Goal: Task Accomplishment & Management: Manage account settings

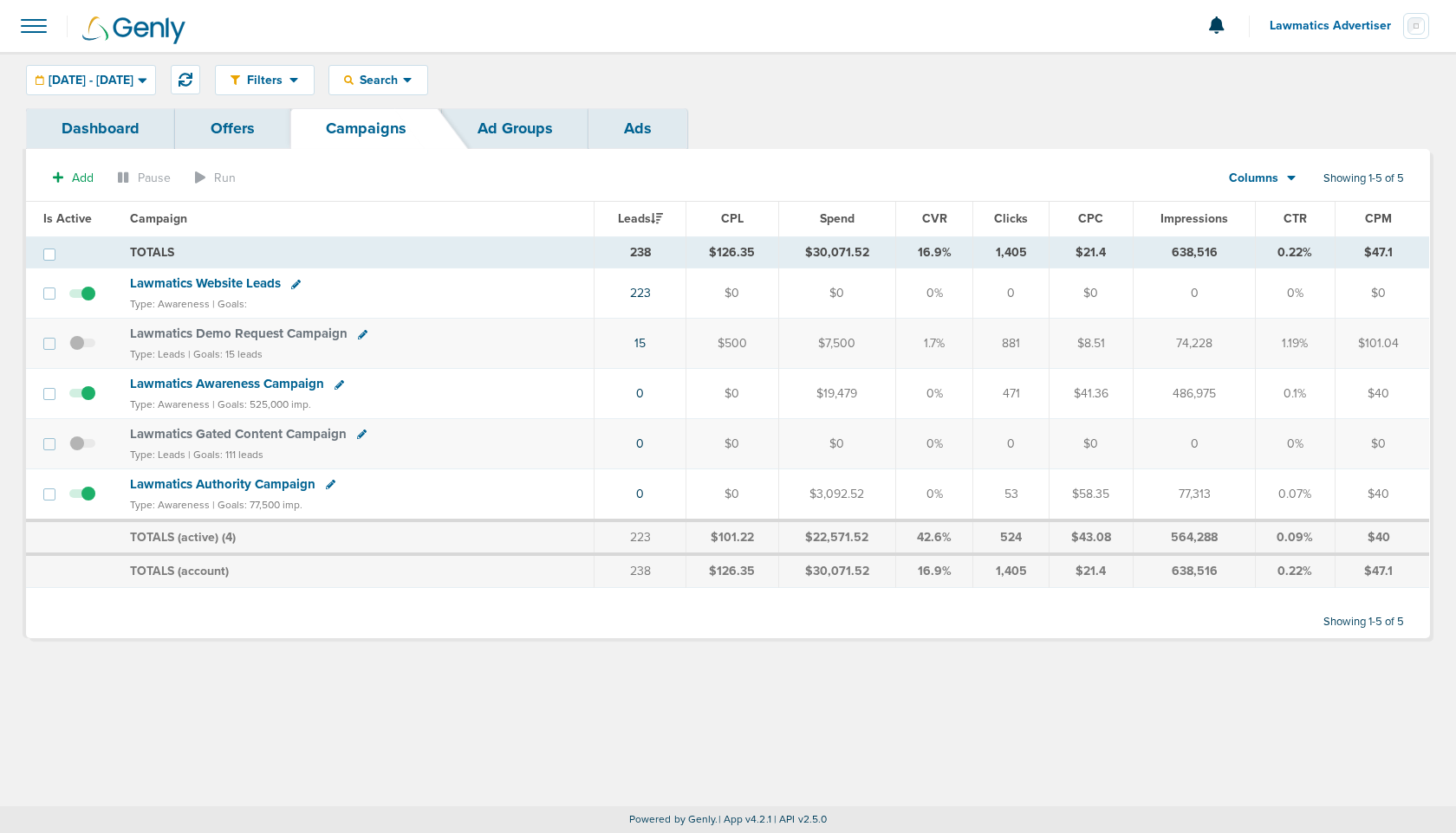
click at [103, 128] on link "Dashboard" at bounding box center [101, 128] width 149 height 40
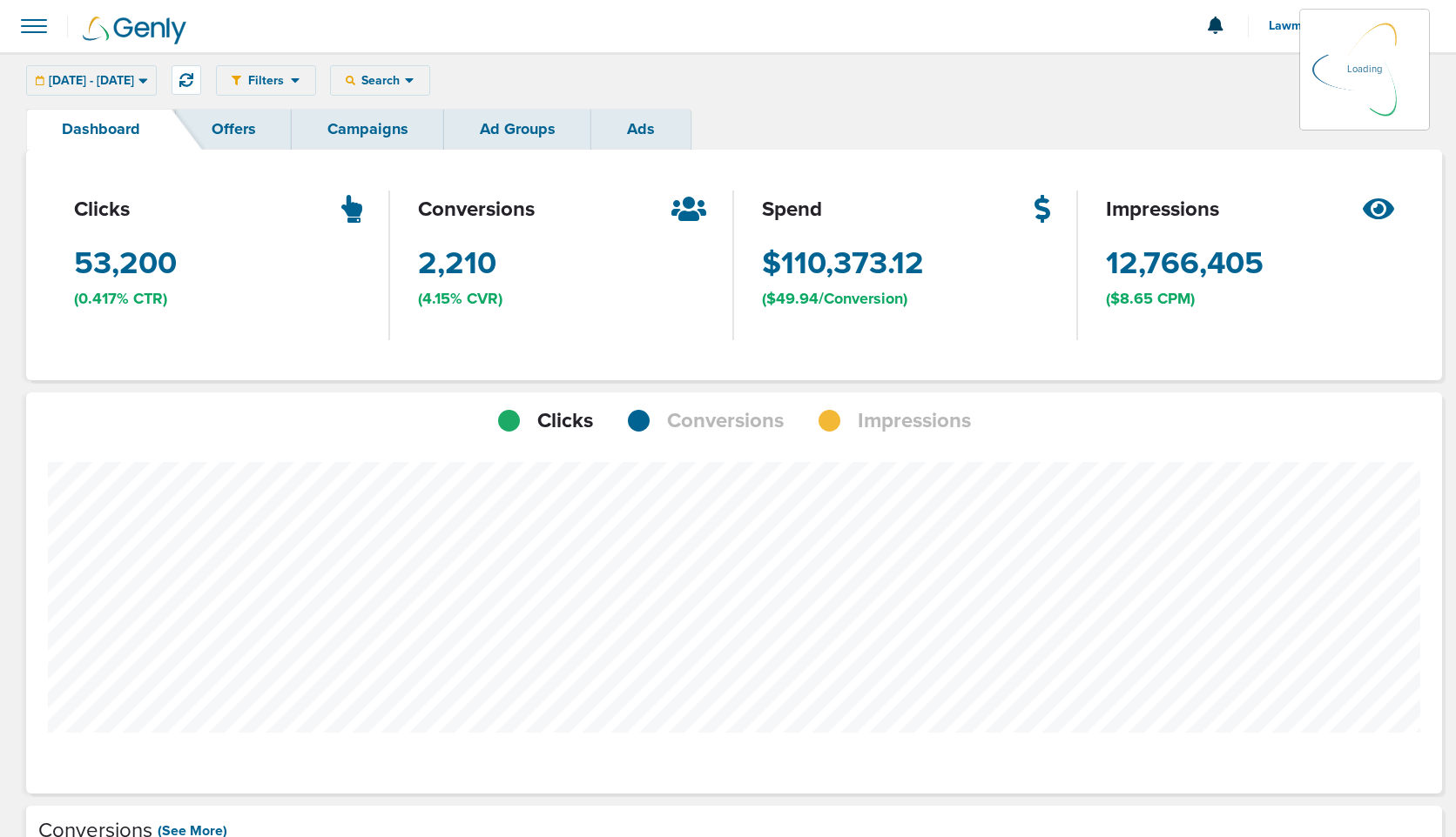
scroll to position [1355, 1403]
click at [157, 78] on div "[DATE] - [DATE] [DATE] [DATE] Last 7 Days Last 14 Days This Month Last Month Th…" at bounding box center [92, 80] width 131 height 31
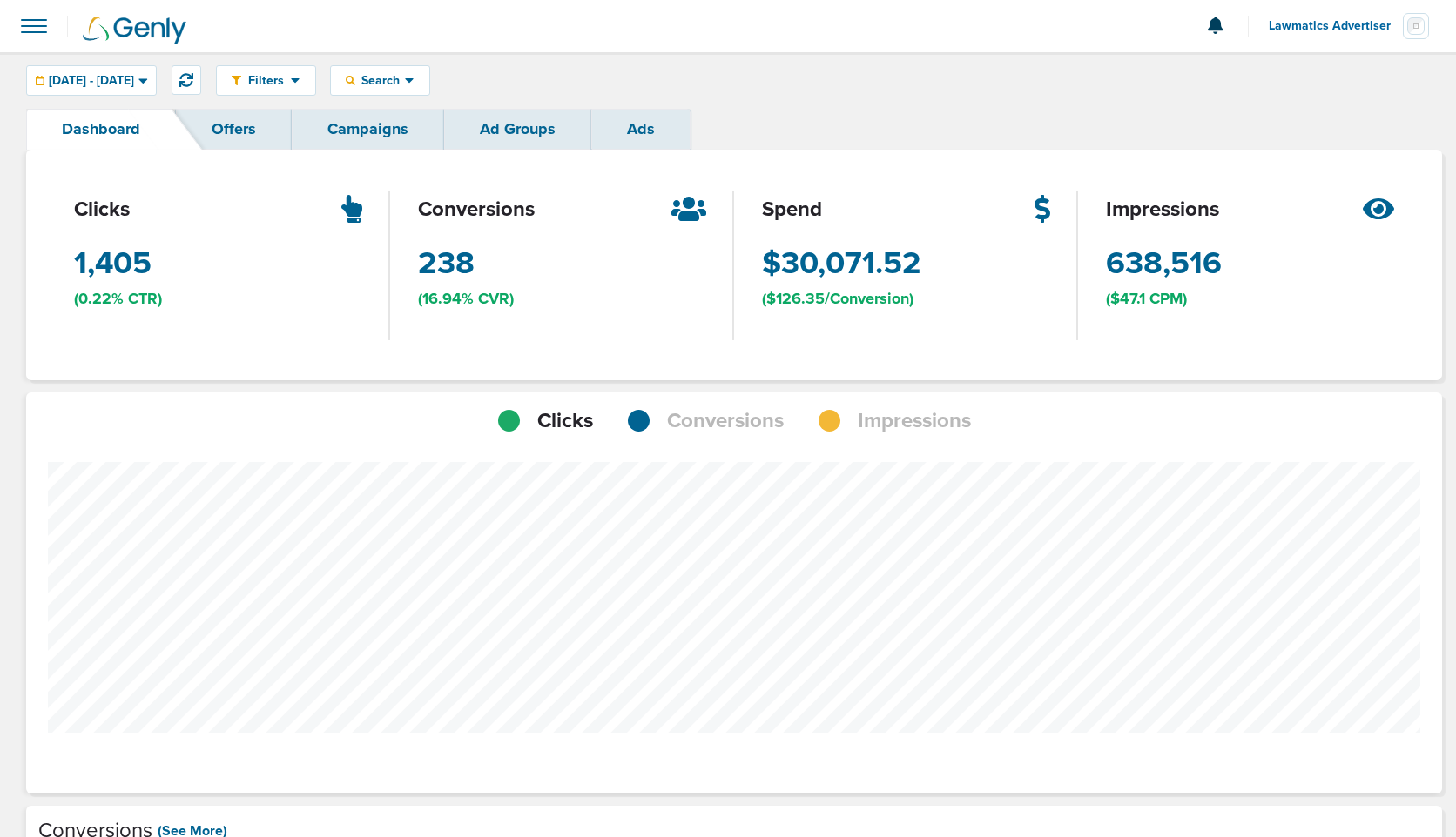
click at [134, 78] on span "[DATE] - [DATE]" at bounding box center [91, 81] width 86 height 12
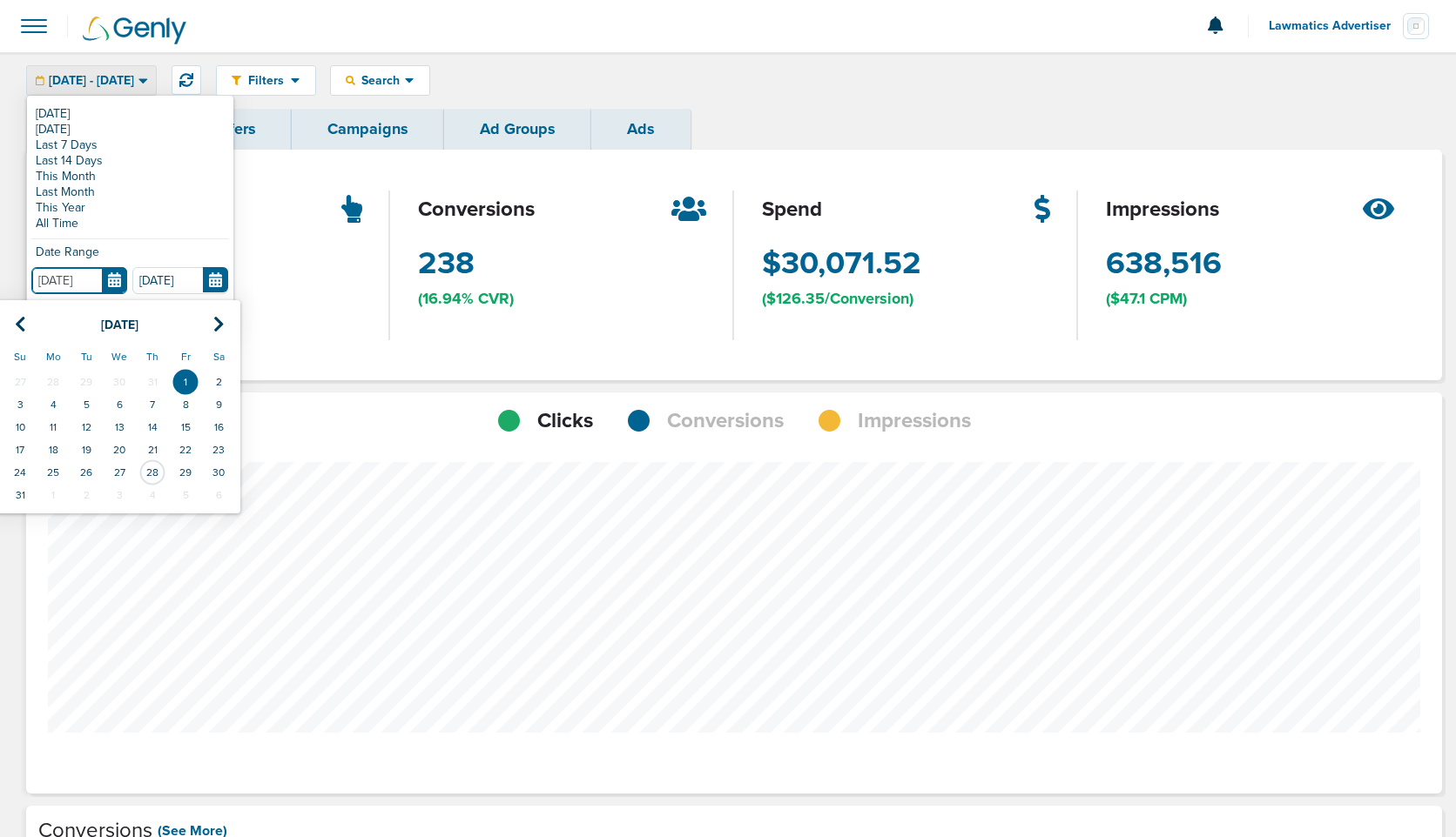
click at [115, 272] on input "[DATE]" at bounding box center [79, 280] width 96 height 27
click at [20, 323] on icon at bounding box center [20, 325] width 11 height 18
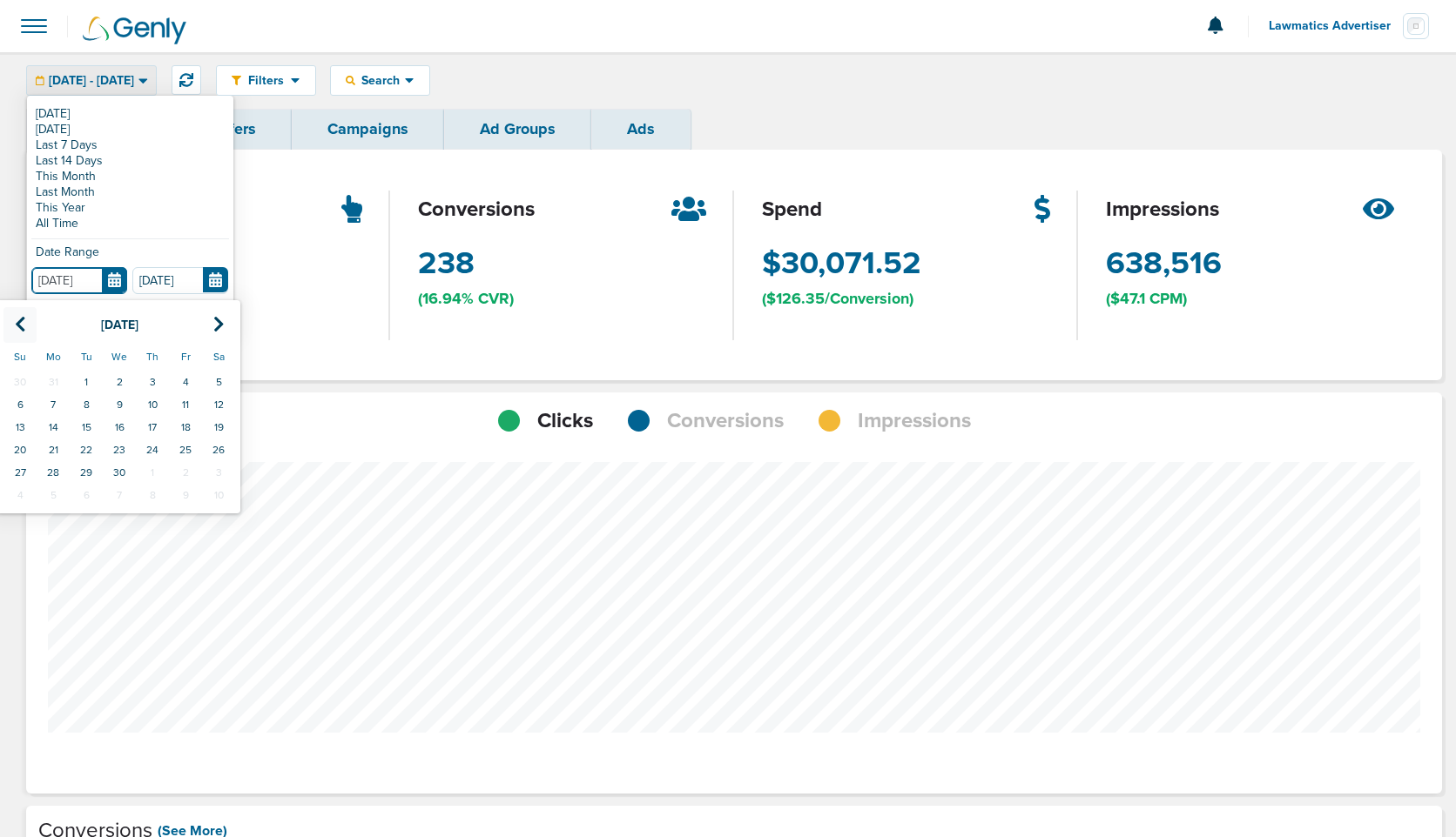
click at [20, 323] on icon at bounding box center [20, 325] width 11 height 18
click at [222, 321] on icon at bounding box center [219, 325] width 11 height 18
click at [159, 374] on td "1" at bounding box center [152, 382] width 33 height 23
type input "[DATE]"
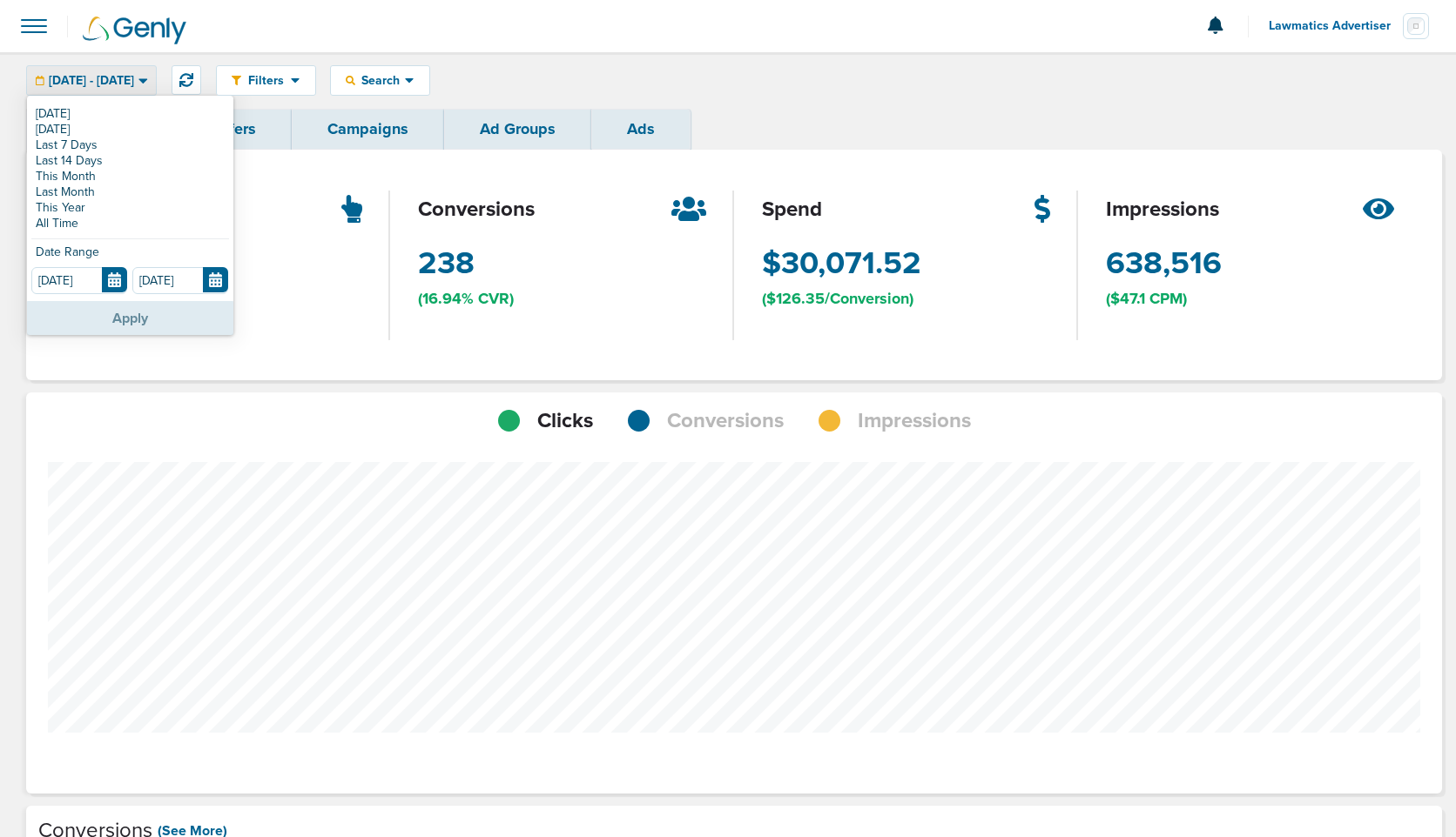
click at [146, 323] on button "Apply" at bounding box center [131, 318] width 206 height 34
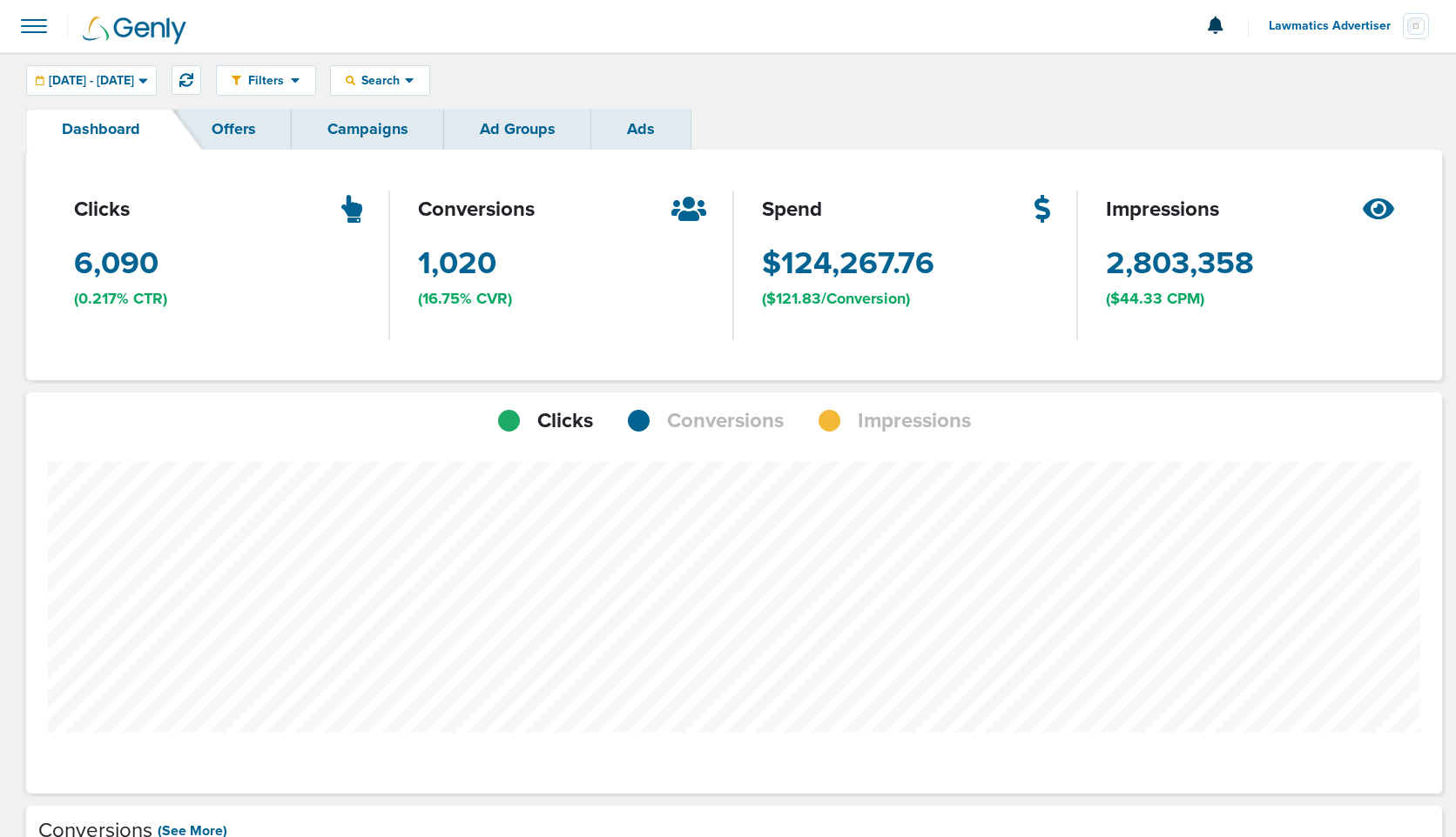
click at [371, 141] on link "Campaigns" at bounding box center [368, 129] width 153 height 41
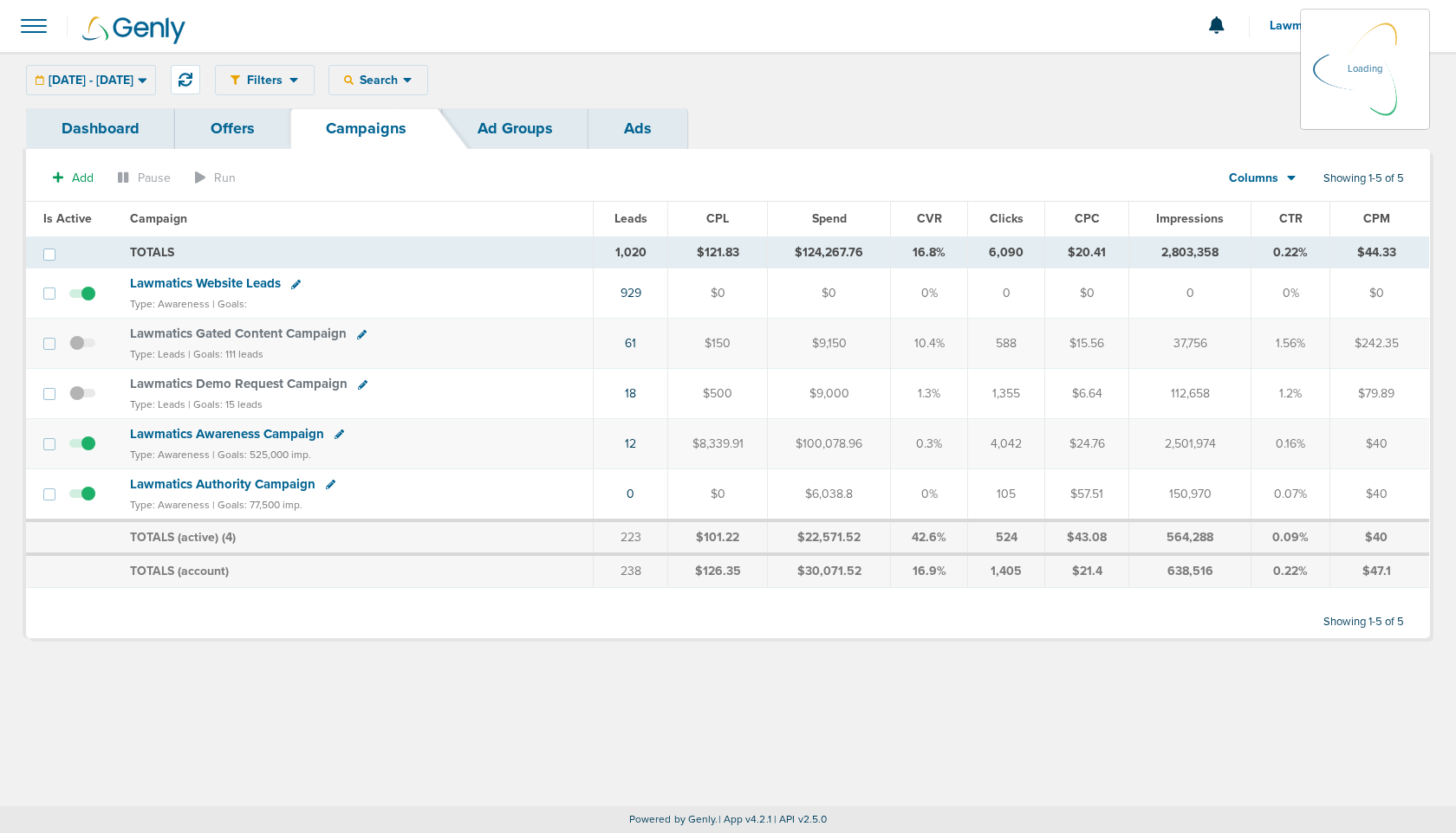
click at [503, 133] on link "Ad Groups" at bounding box center [515, 128] width 147 height 40
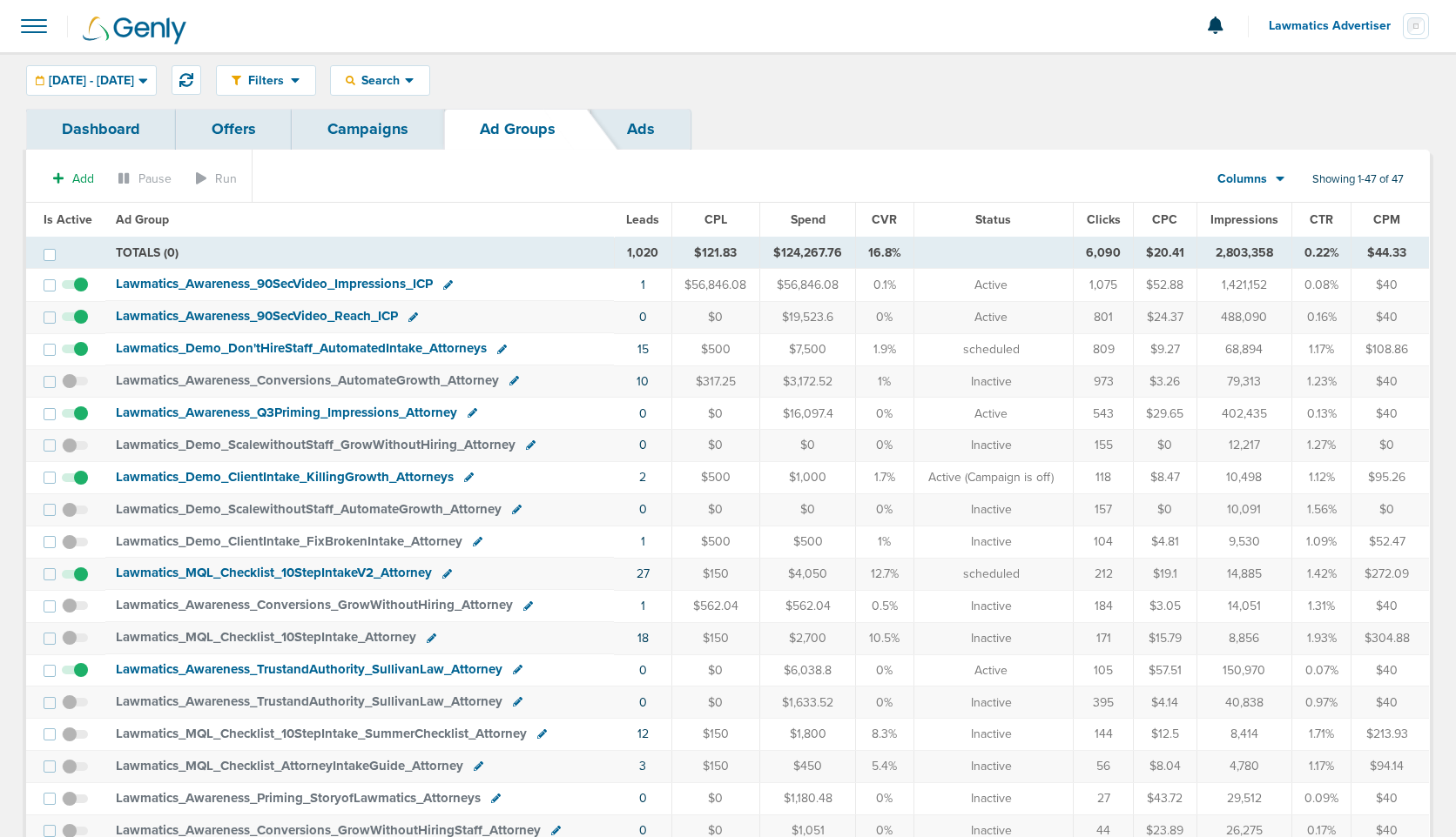
click at [642, 124] on link "Ads" at bounding box center [641, 129] width 99 height 41
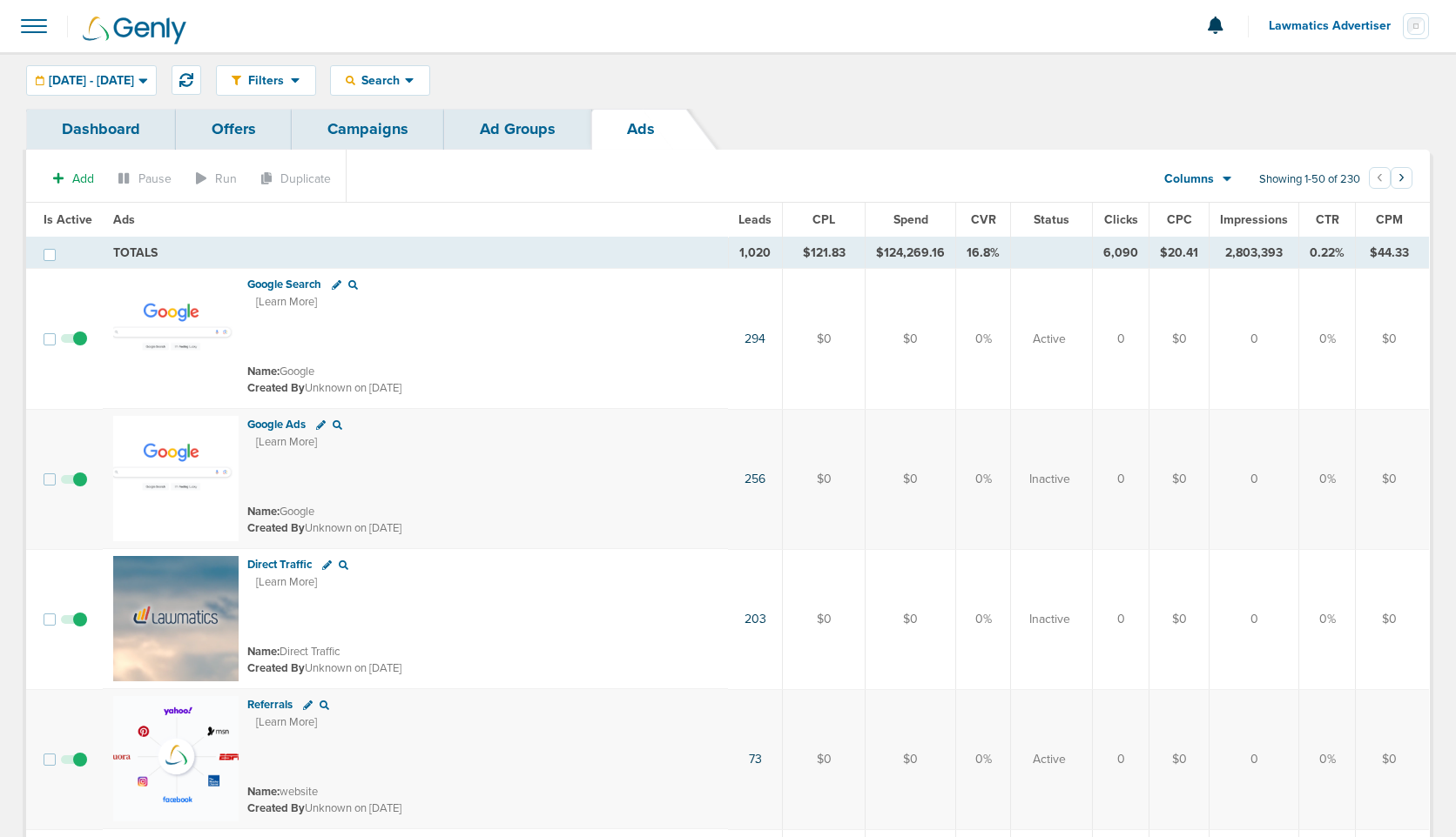
click at [506, 135] on link "Ad Groups" at bounding box center [517, 129] width 147 height 41
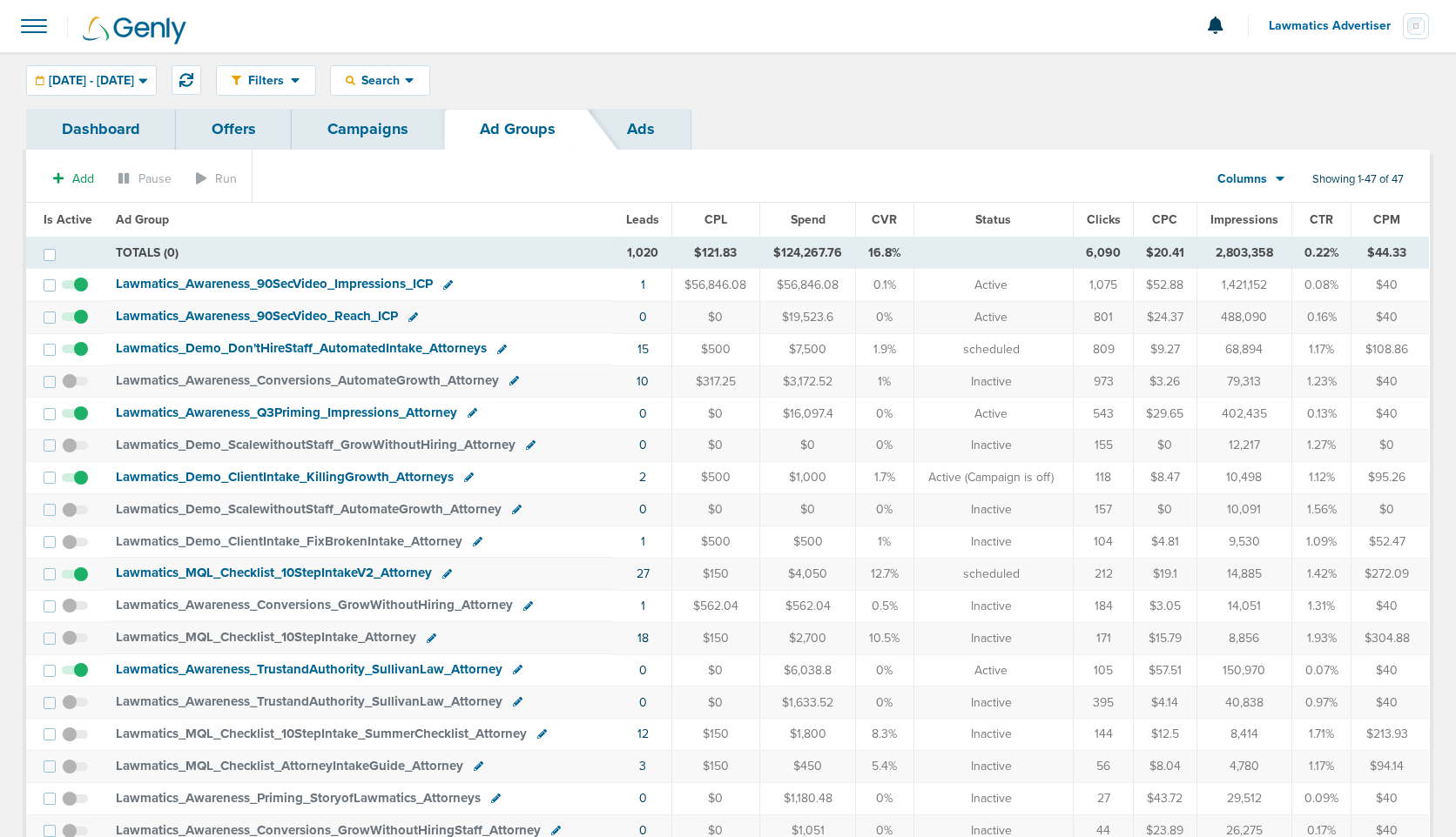
click at [639, 214] on span "Leads" at bounding box center [642, 220] width 33 height 15
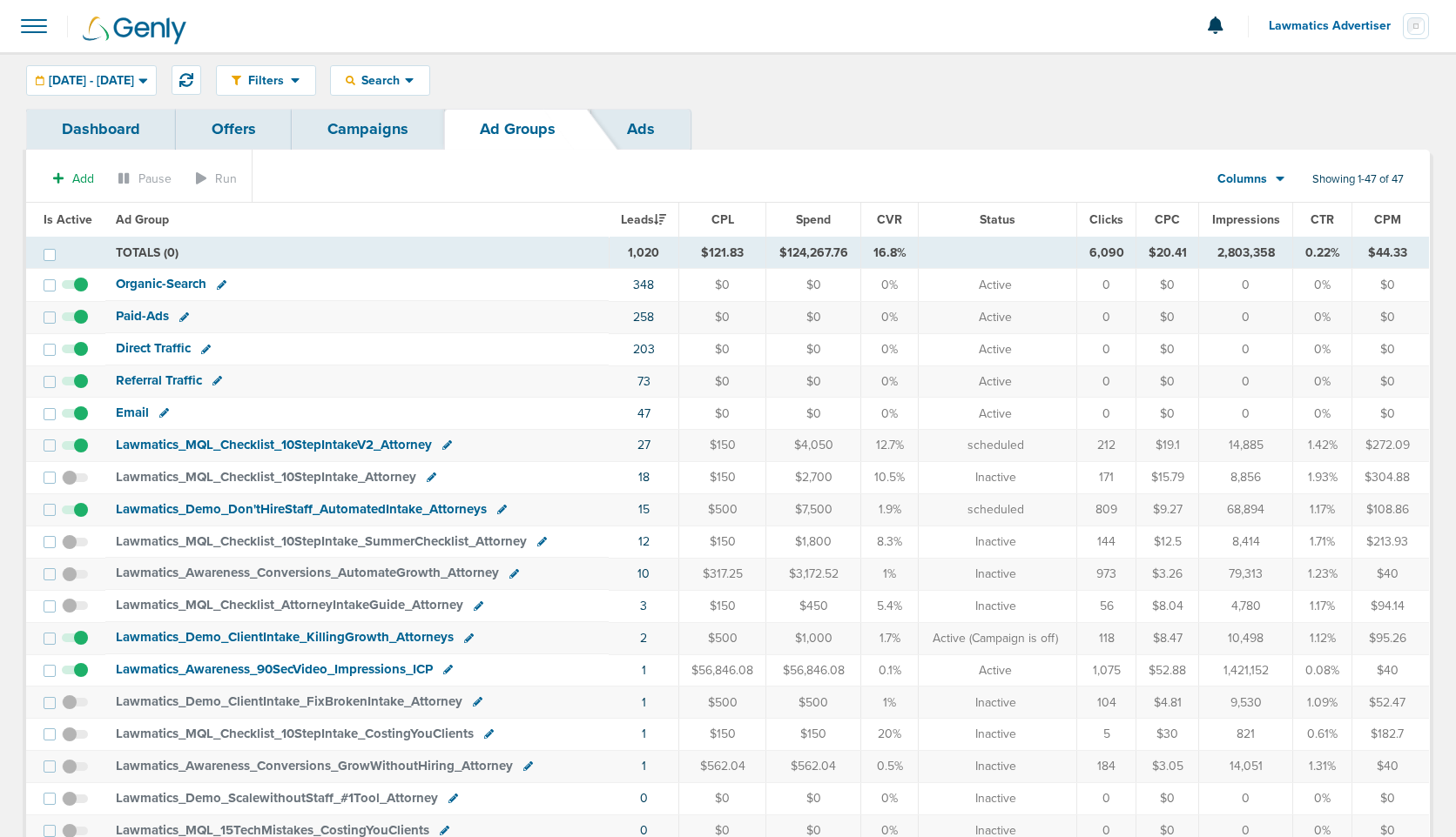
click at [154, 283] on span "Organic-Search" at bounding box center [161, 284] width 91 height 16
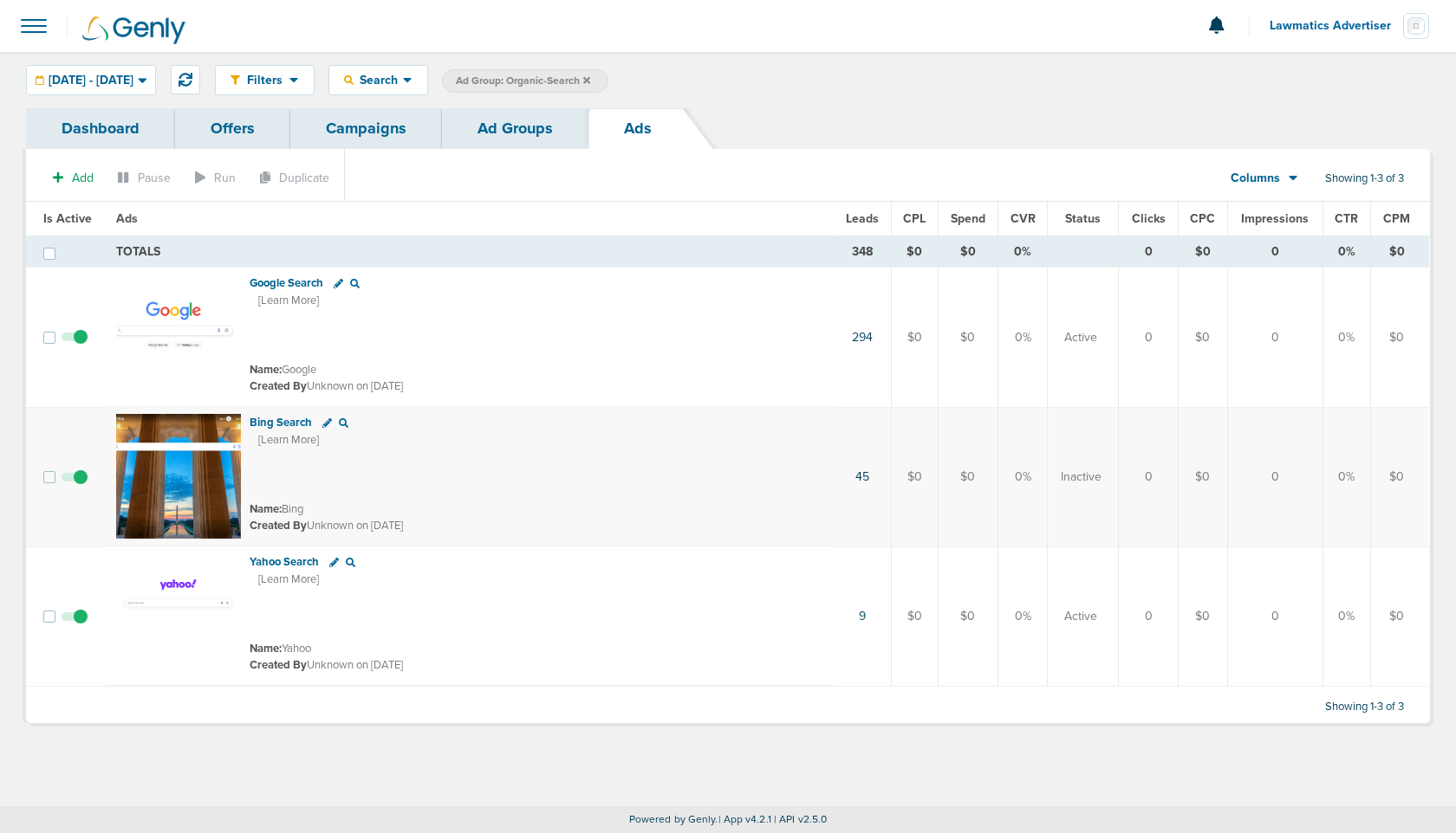
click at [111, 126] on link "Dashboard" at bounding box center [101, 128] width 149 height 40
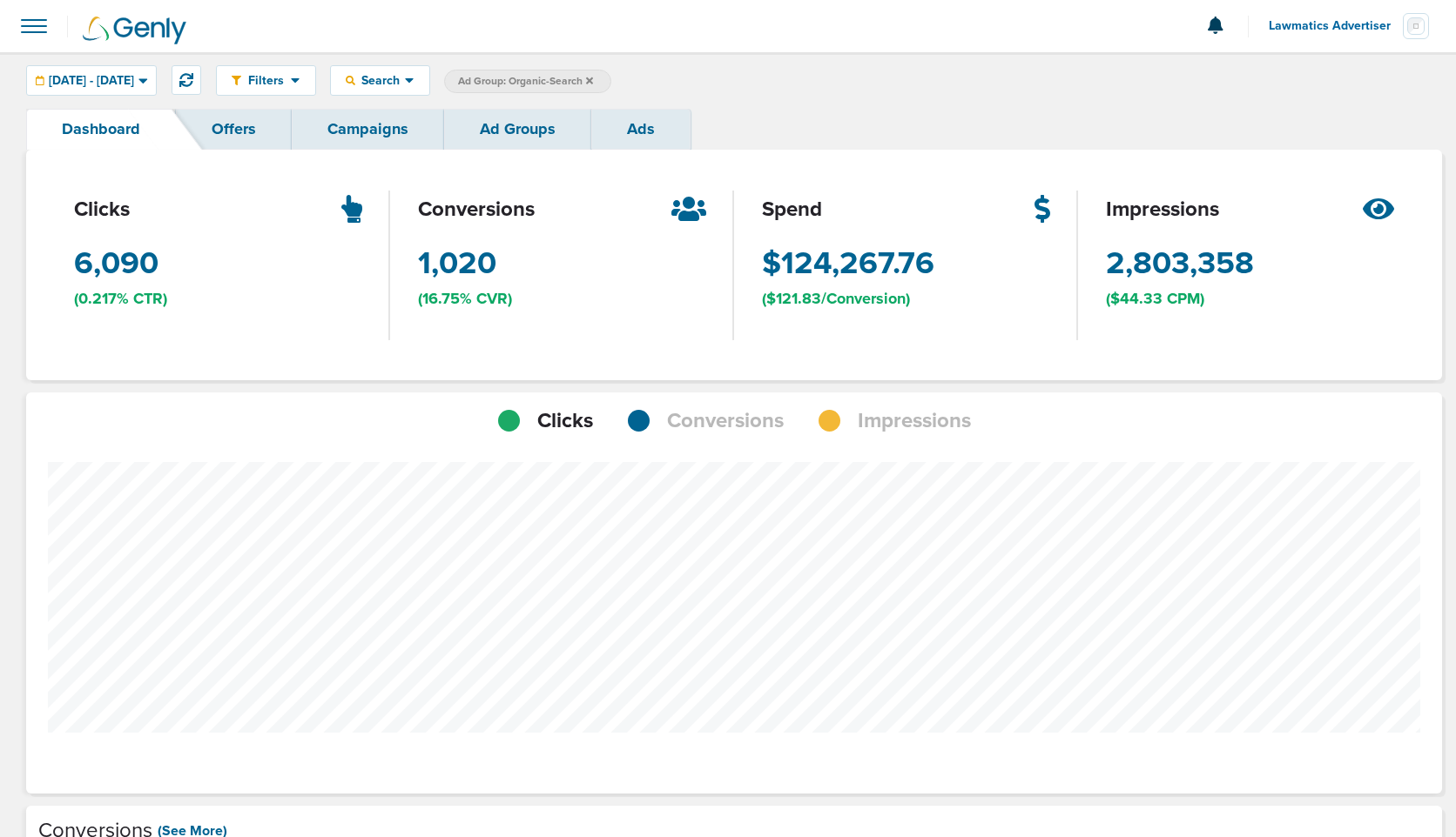
scroll to position [1355, 1403]
click at [193, 76] on icon at bounding box center [186, 80] width 14 height 14
click at [593, 78] on icon at bounding box center [589, 80] width 7 height 7
click at [379, 137] on link "Campaigns" at bounding box center [368, 129] width 153 height 41
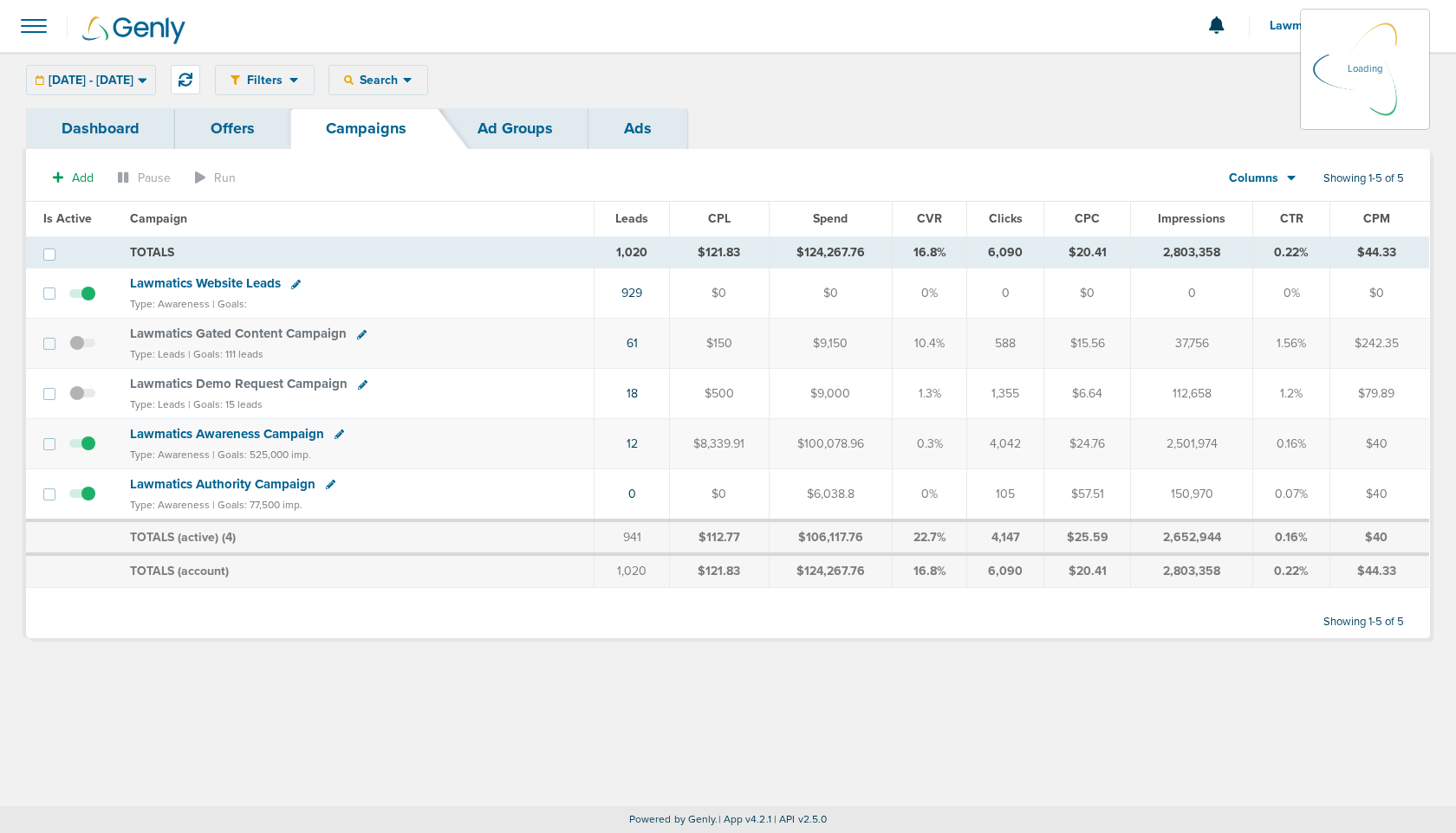
click at [184, 283] on span "Lawmatics Website Leads" at bounding box center [205, 284] width 151 height 16
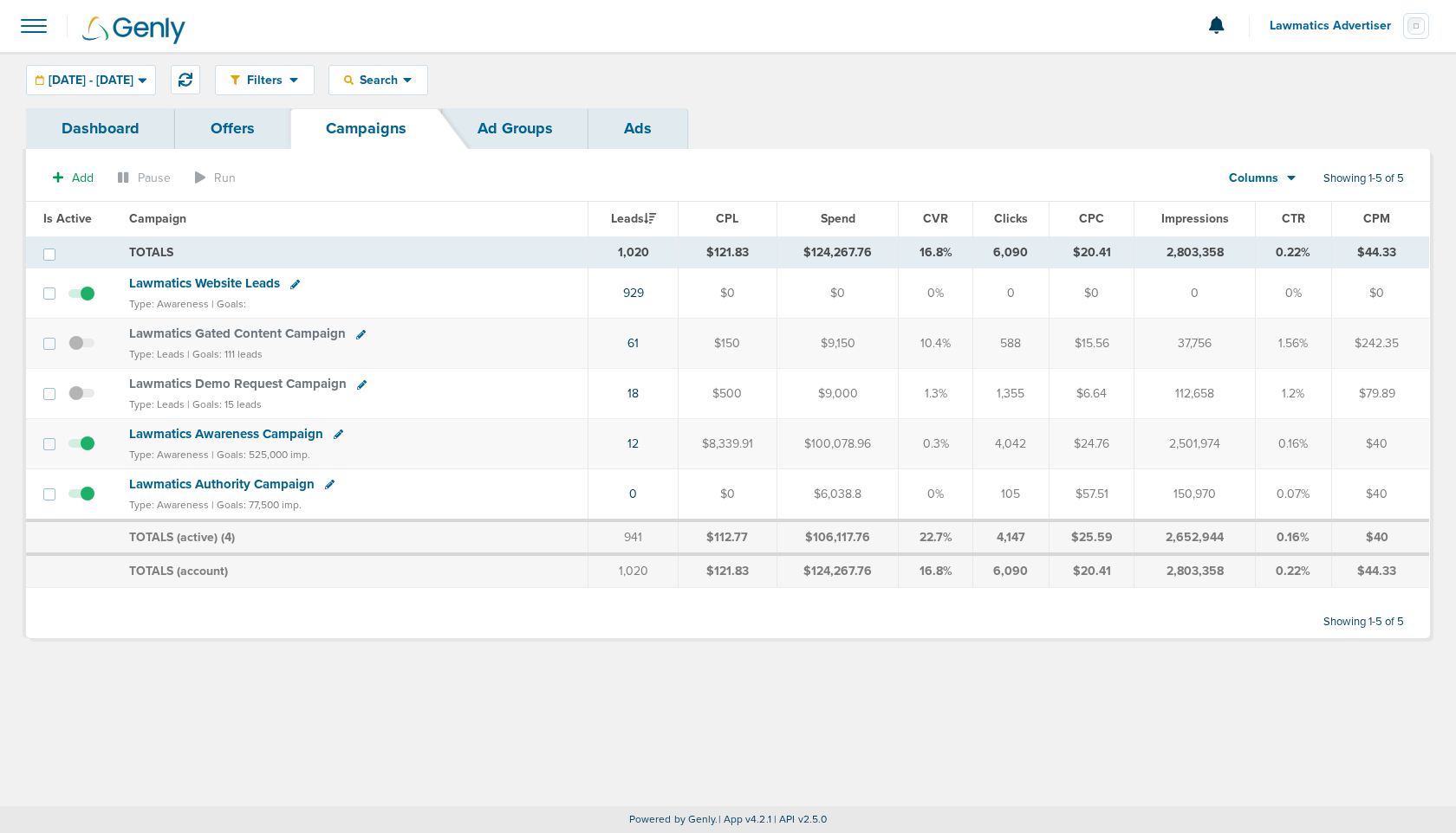
click at [184, 283] on span "Lawmatics Website Leads" at bounding box center [205, 284] width 151 height 16
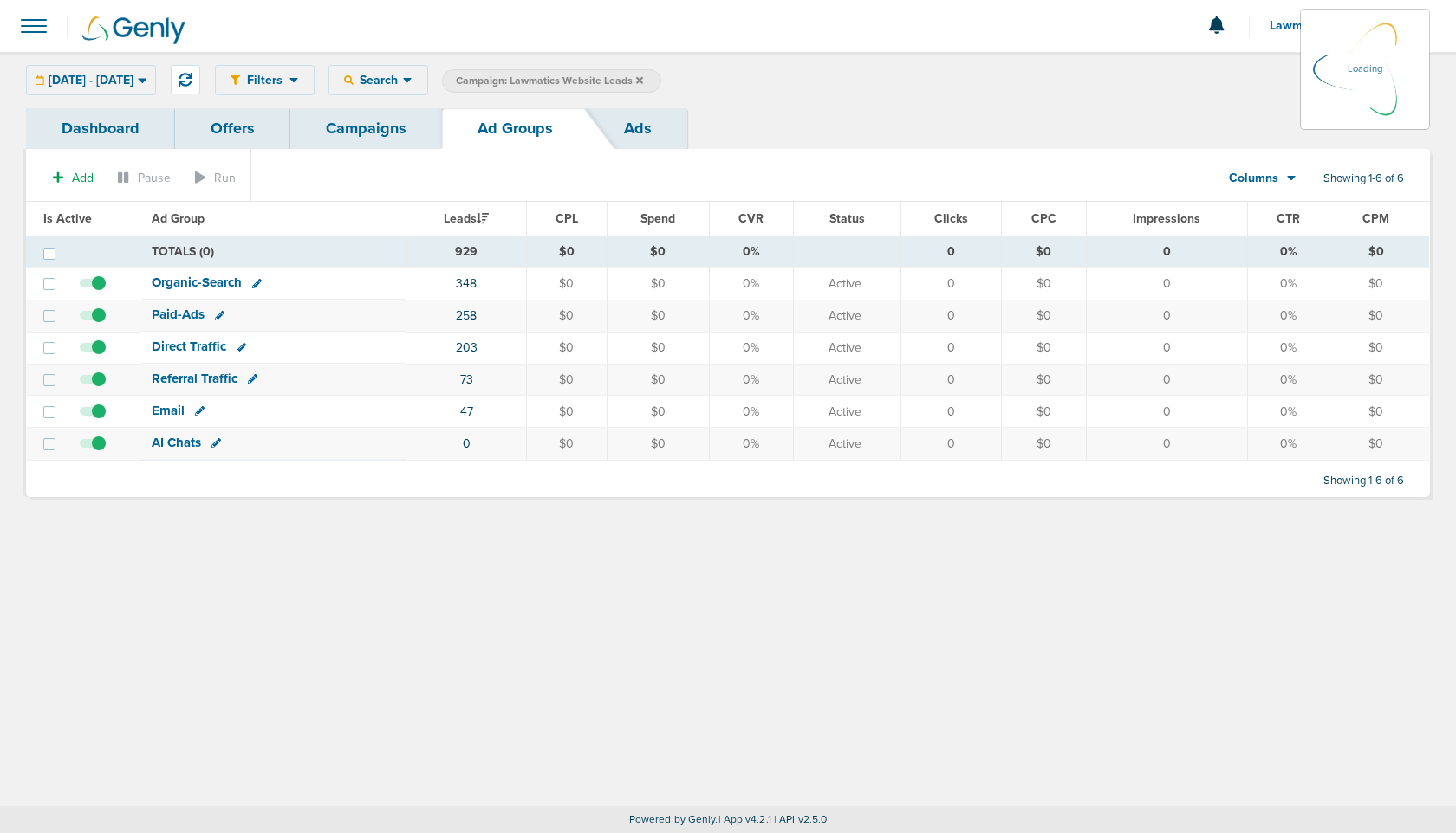
click at [108, 120] on link "Dashboard" at bounding box center [101, 128] width 149 height 40
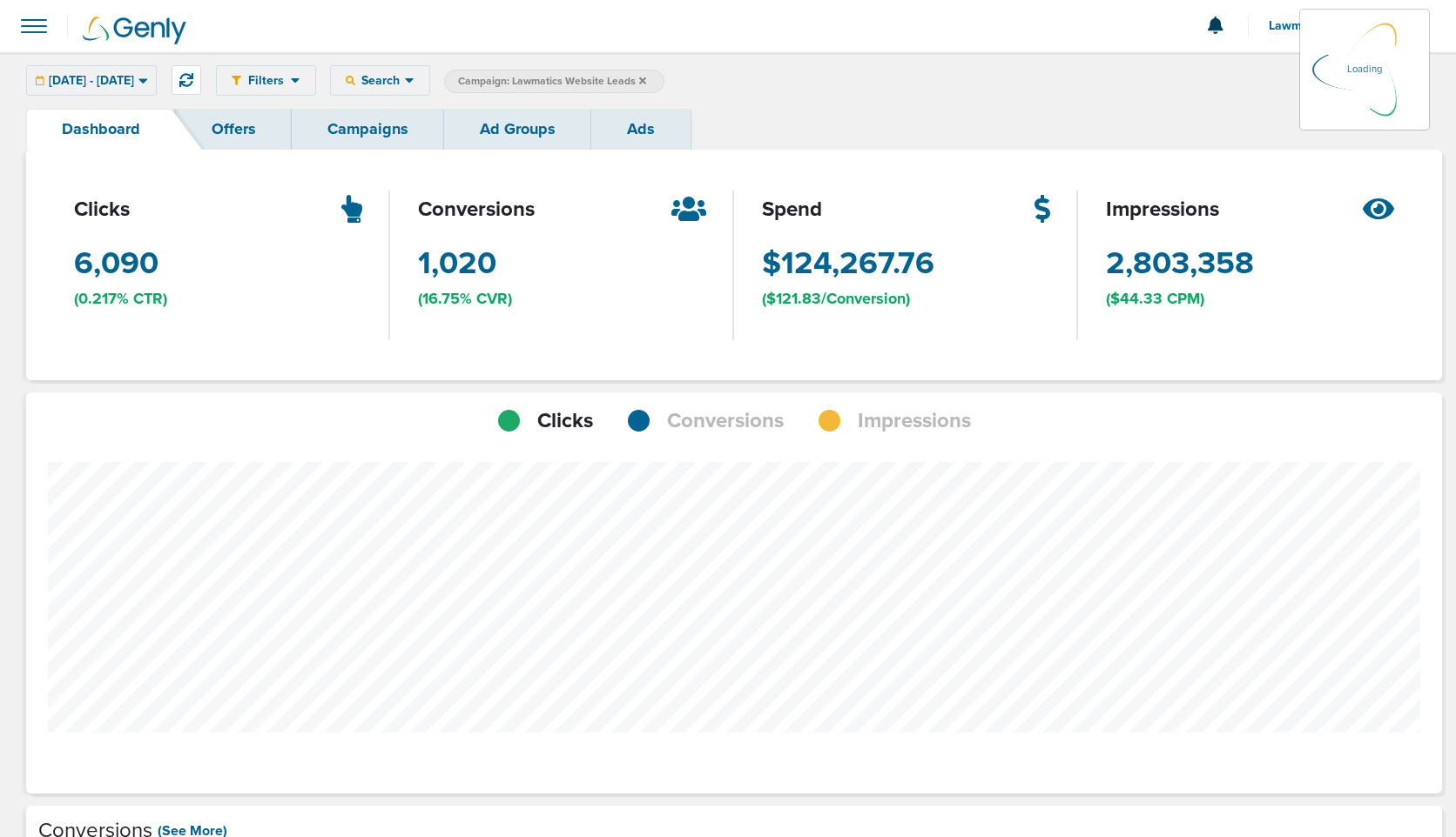
scroll to position [1355, 1403]
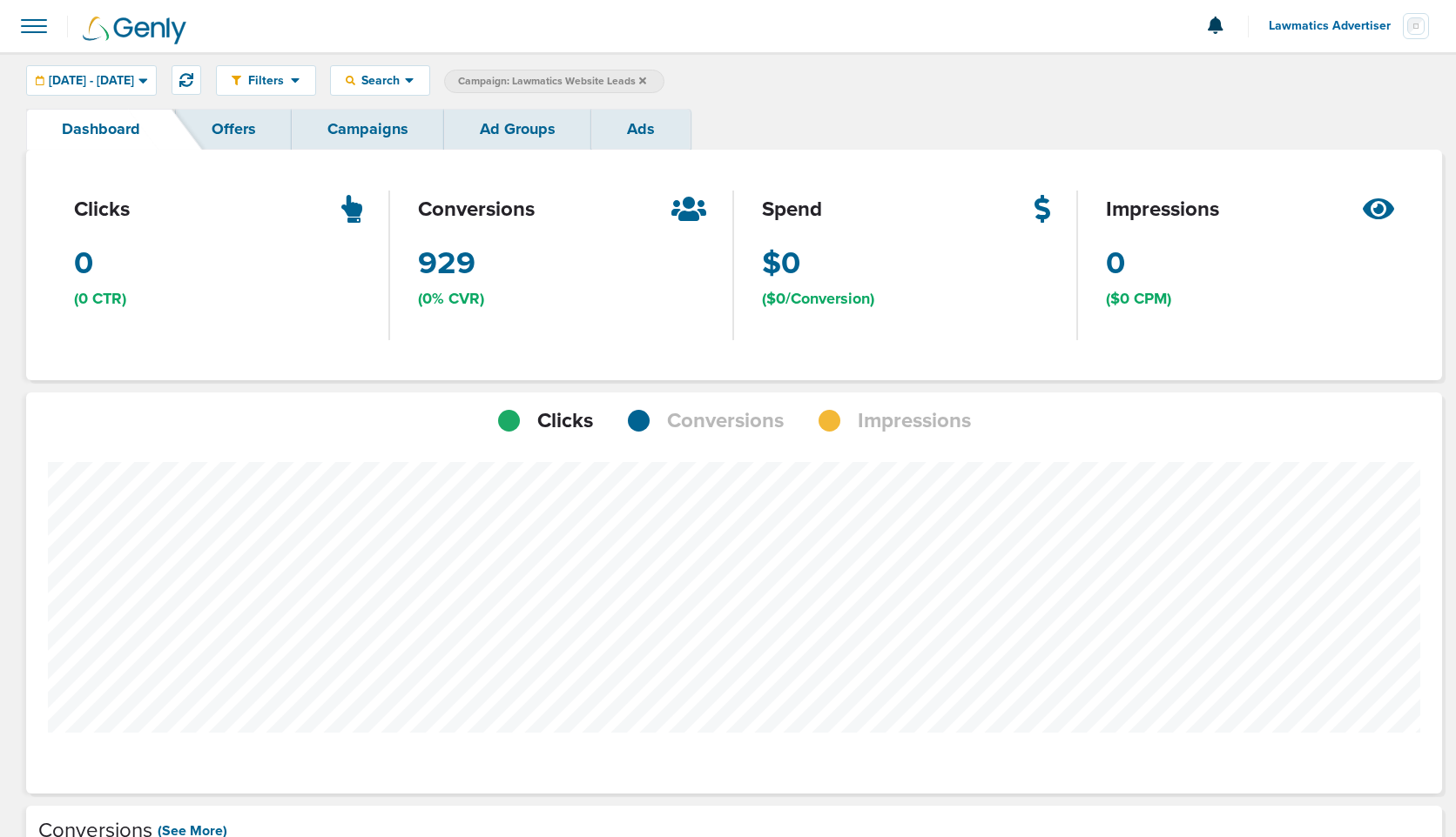
click at [721, 421] on span "Conversions" at bounding box center [725, 422] width 116 height 30
click at [508, 138] on link "Ad Groups" at bounding box center [517, 129] width 147 height 41
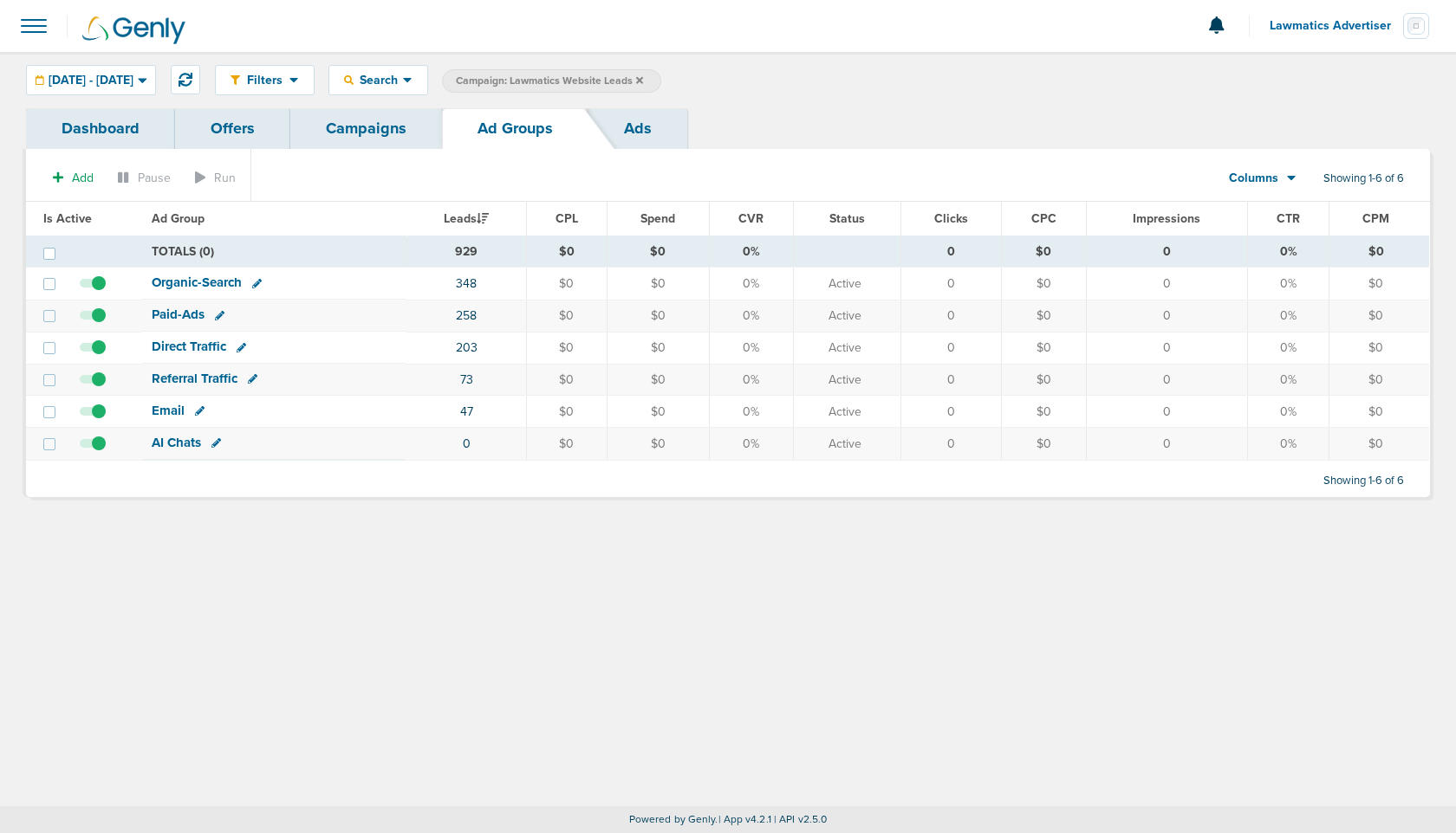
click at [200, 282] on span "Organic-Search" at bounding box center [197, 283] width 90 height 16
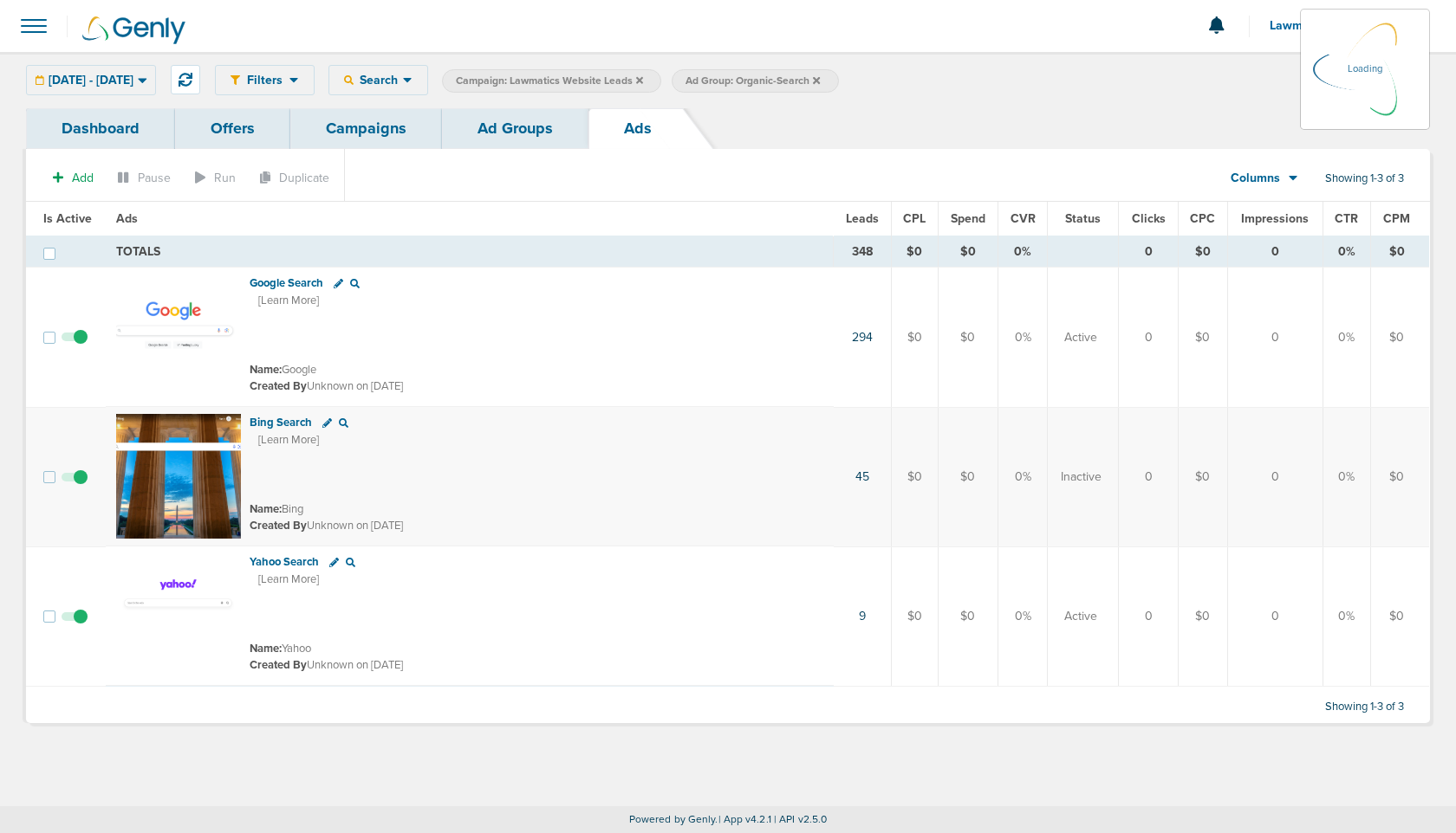
click at [91, 131] on link "Dashboard" at bounding box center [101, 128] width 149 height 40
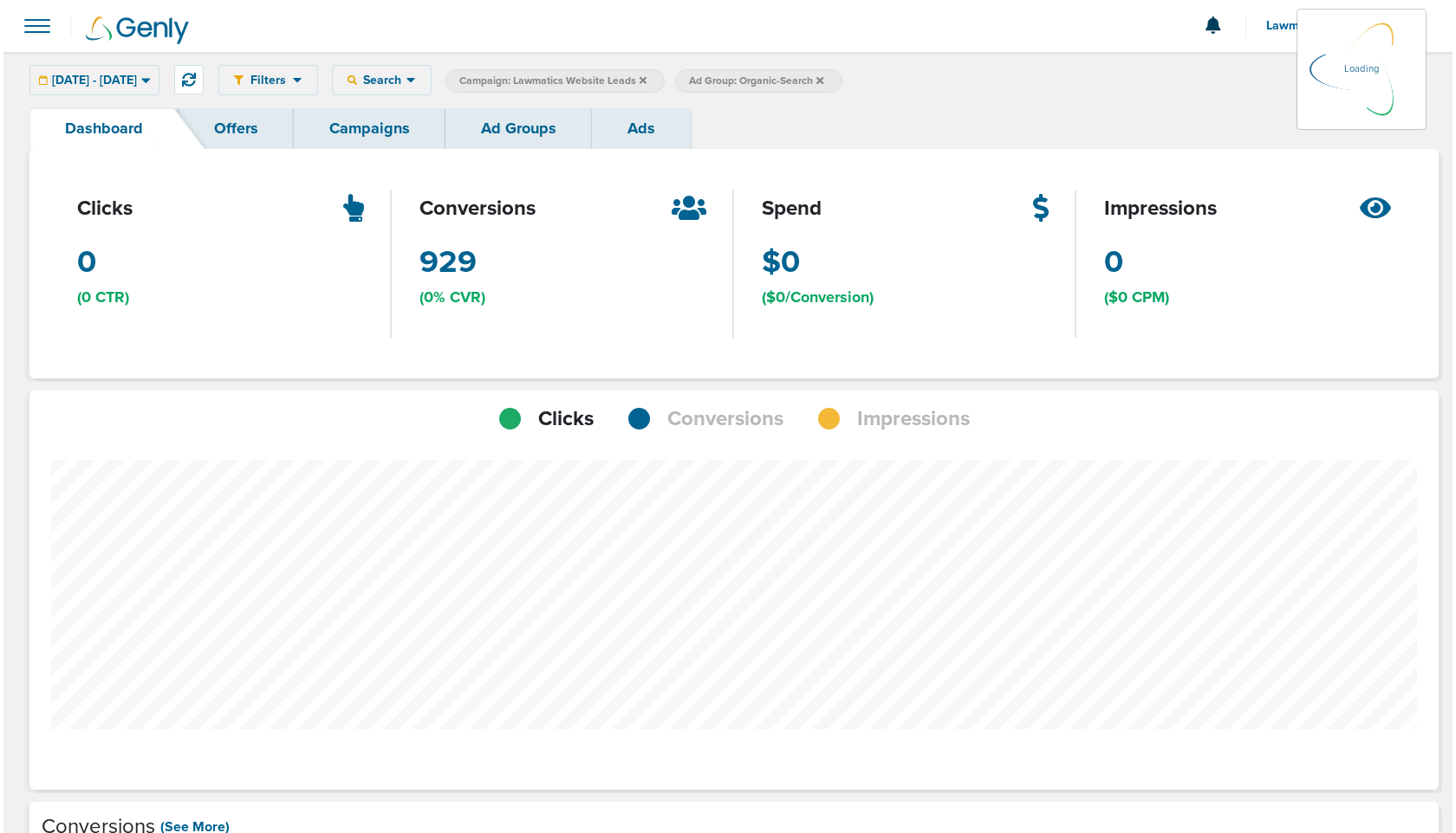
scroll to position [1348, 1396]
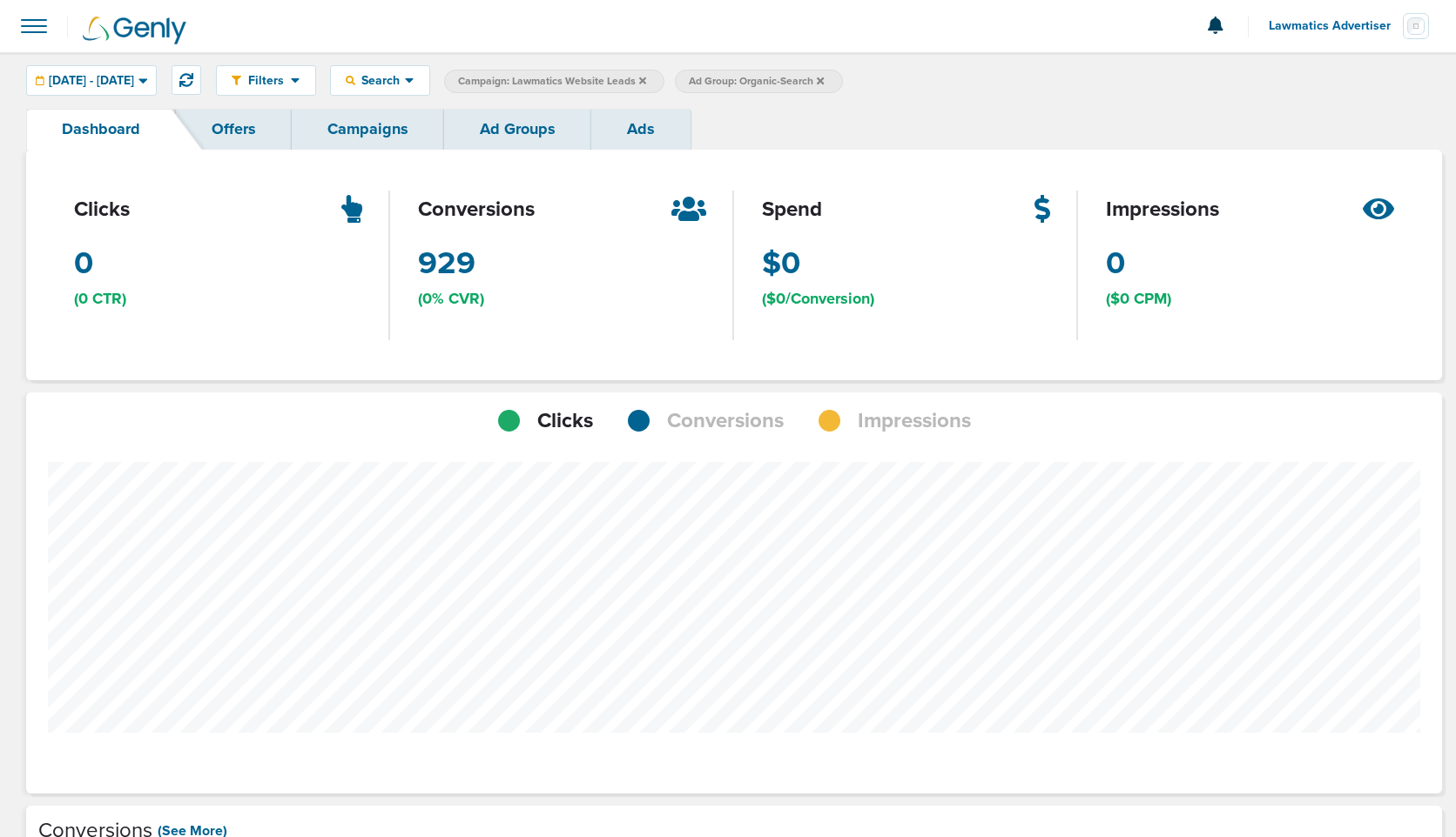
click at [646, 80] on icon at bounding box center [642, 80] width 7 height 7
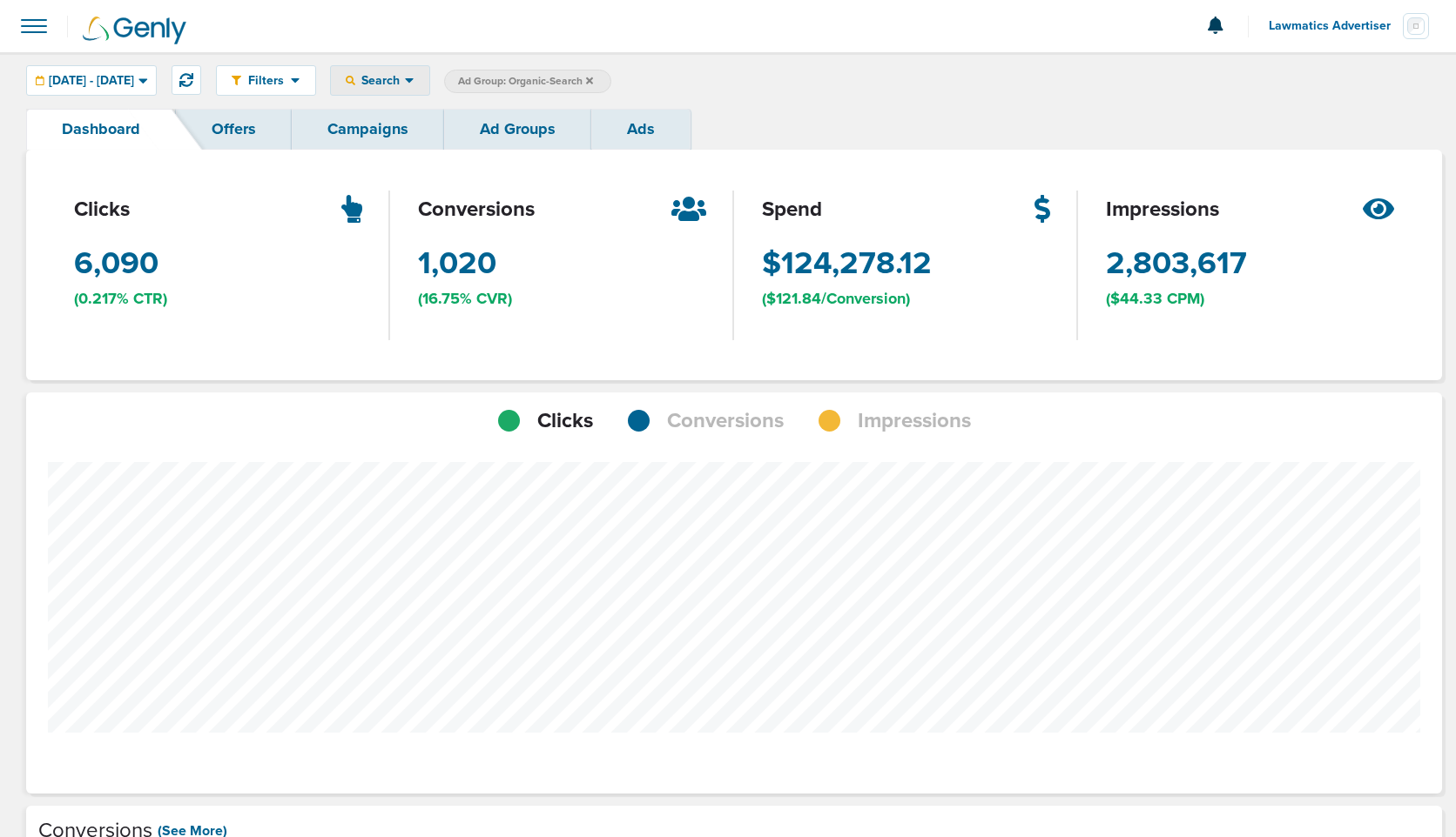
click at [429, 70] on div "Search" at bounding box center [379, 80] width 98 height 29
click at [593, 78] on icon at bounding box center [589, 81] width 7 height 11
click at [388, 131] on link "Campaigns" at bounding box center [368, 129] width 153 height 41
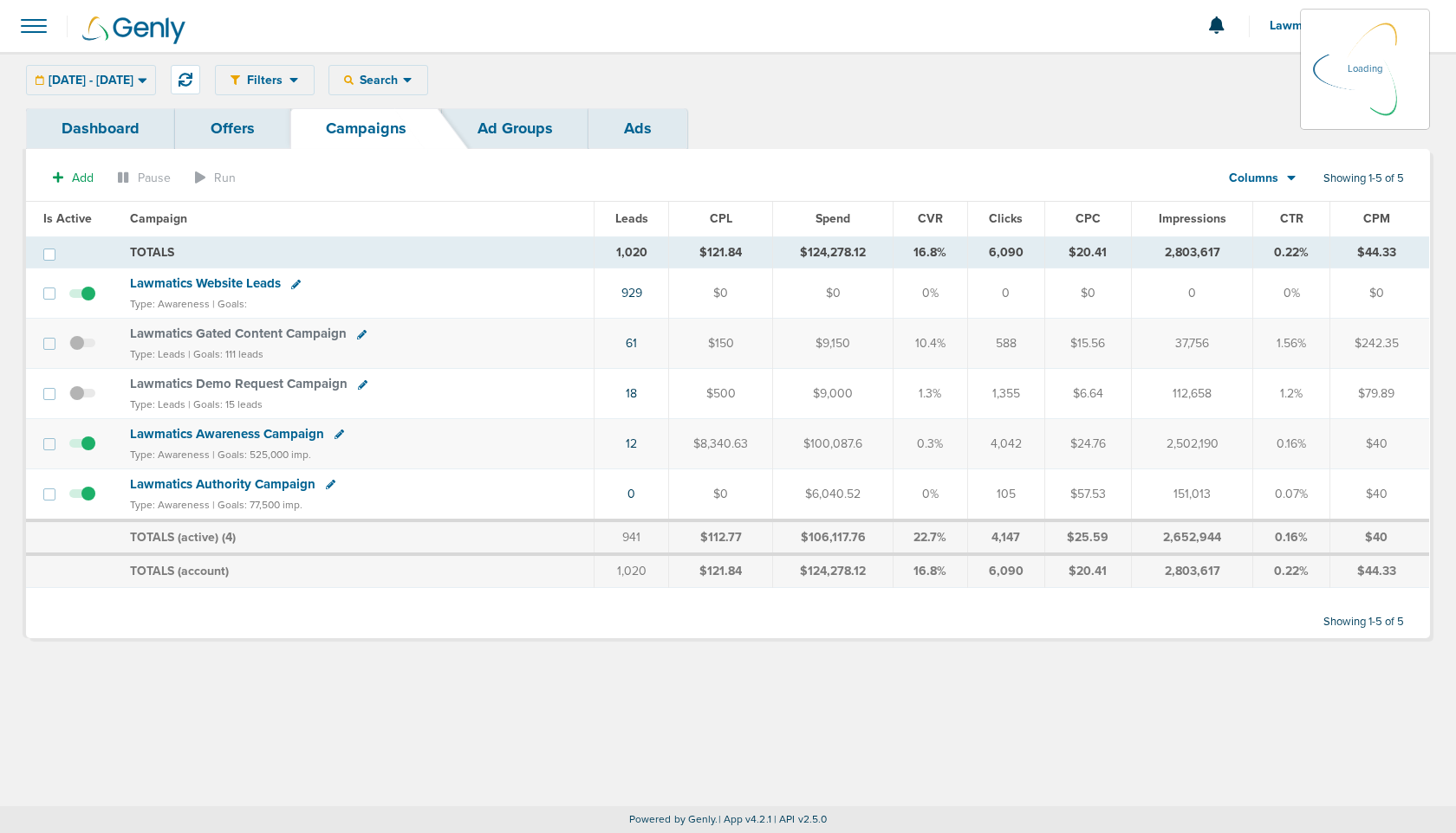
click at [1279, 28] on span "Lawmatics Advertiser" at bounding box center [1336, 26] width 133 height 12
click at [1279, 74] on link "Sign Out" at bounding box center [1343, 75] width 173 height 22
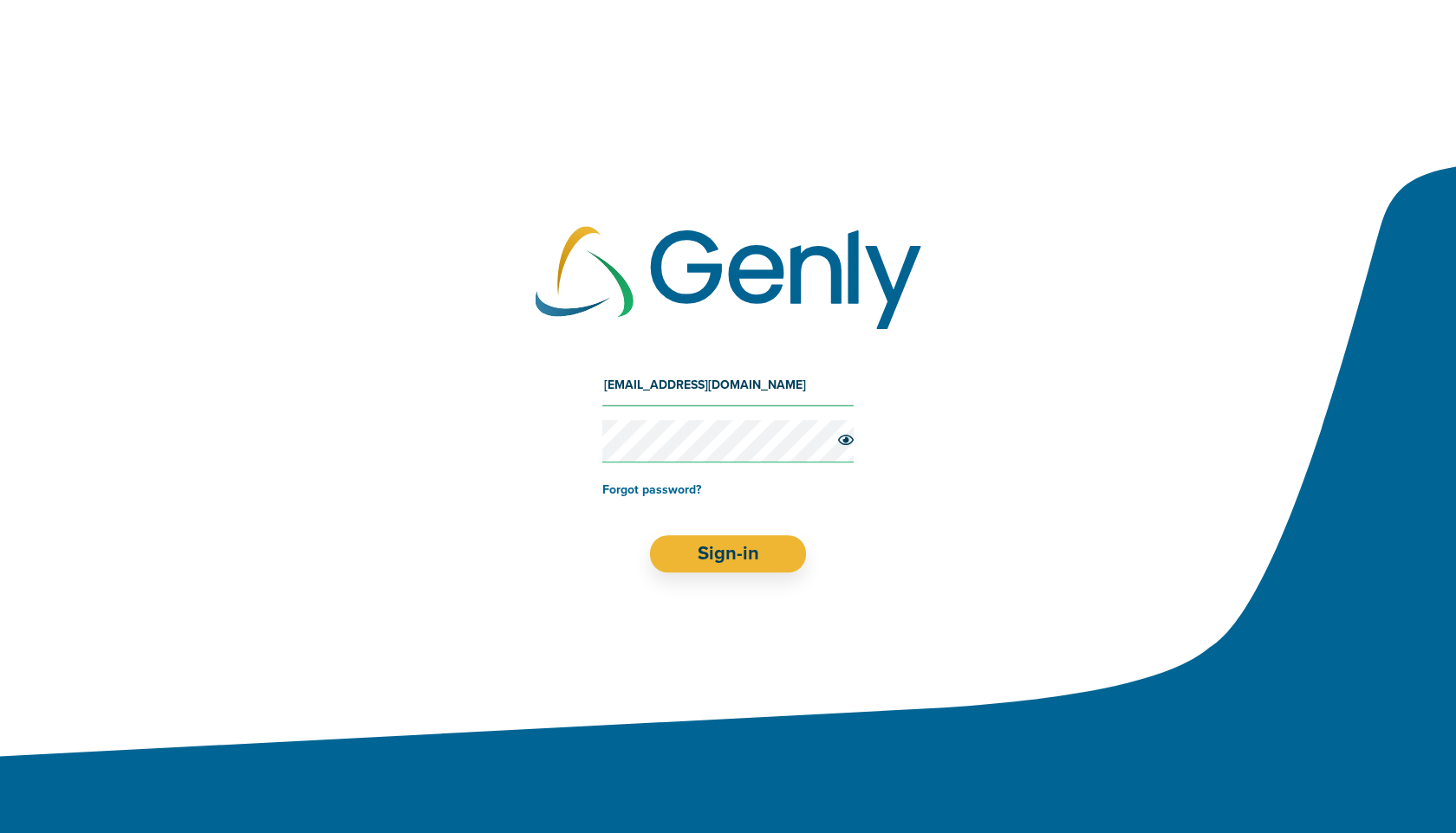
click at [729, 394] on input "[EMAIL_ADDRESS][DOMAIN_NAME]" at bounding box center [728, 384] width 251 height 41
type input "[EMAIL_ADDRESS][DOMAIN_NAME]"
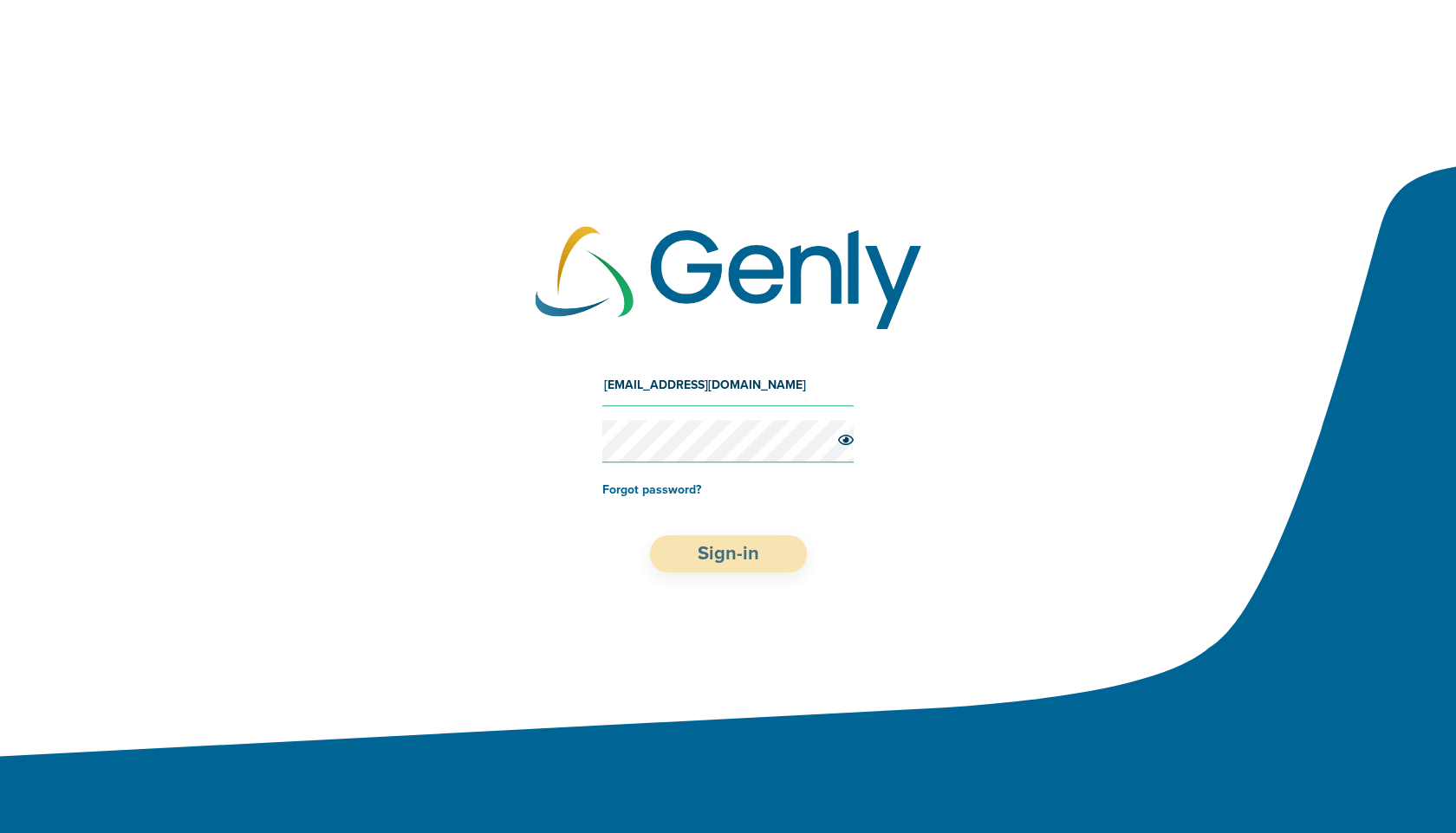
click at [739, 565] on button "Sign-in" at bounding box center [728, 554] width 157 height 37
